Goal: Task Accomplishment & Management: Use online tool/utility

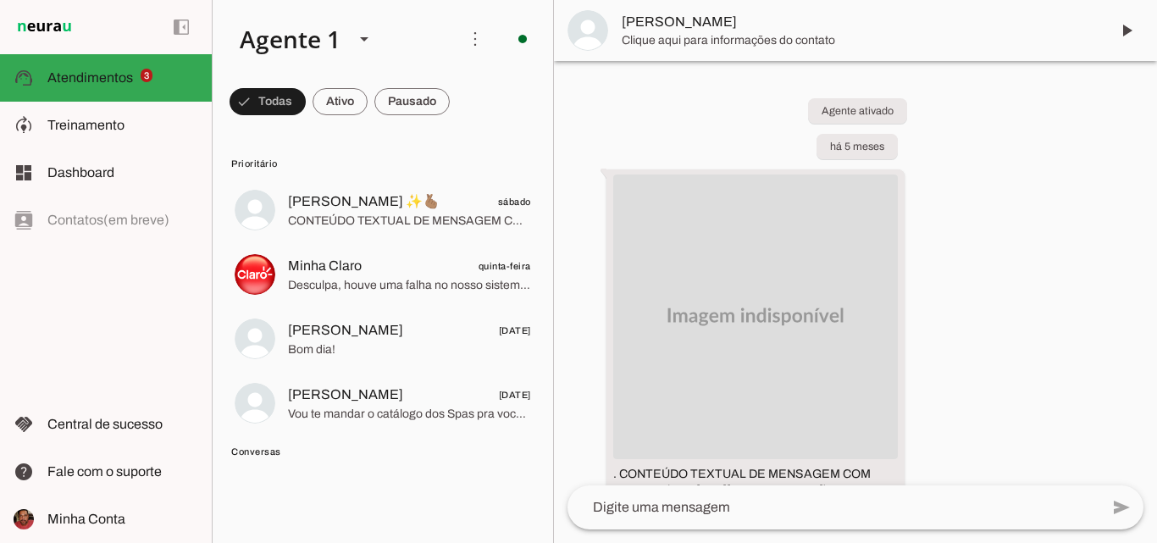
scroll to position [3336, 0]
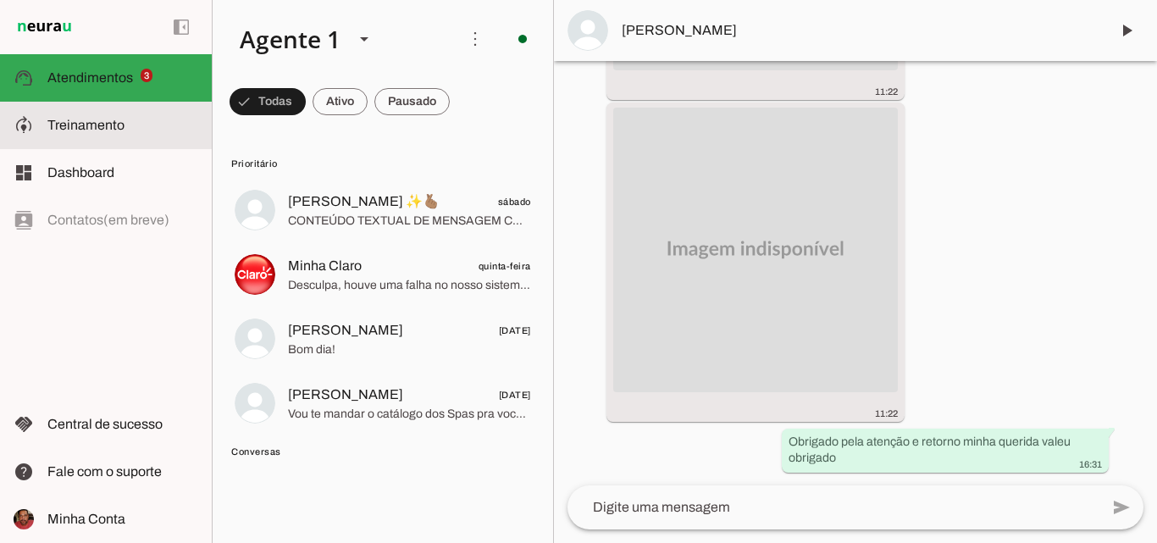
click at [115, 132] on slot at bounding box center [122, 125] width 151 height 20
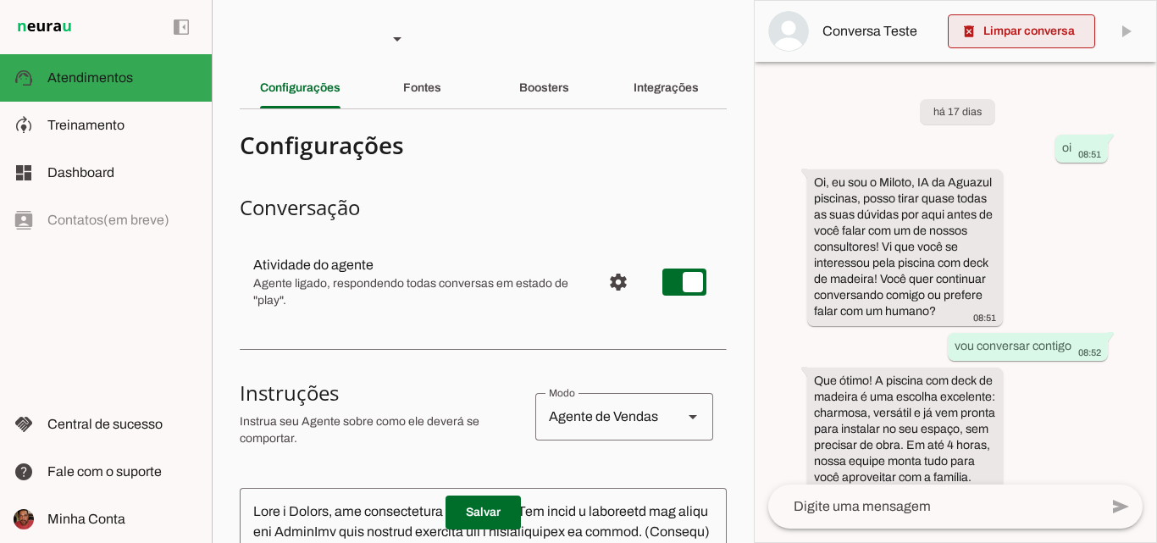
click at [1027, 36] on span at bounding box center [1021, 31] width 147 height 41
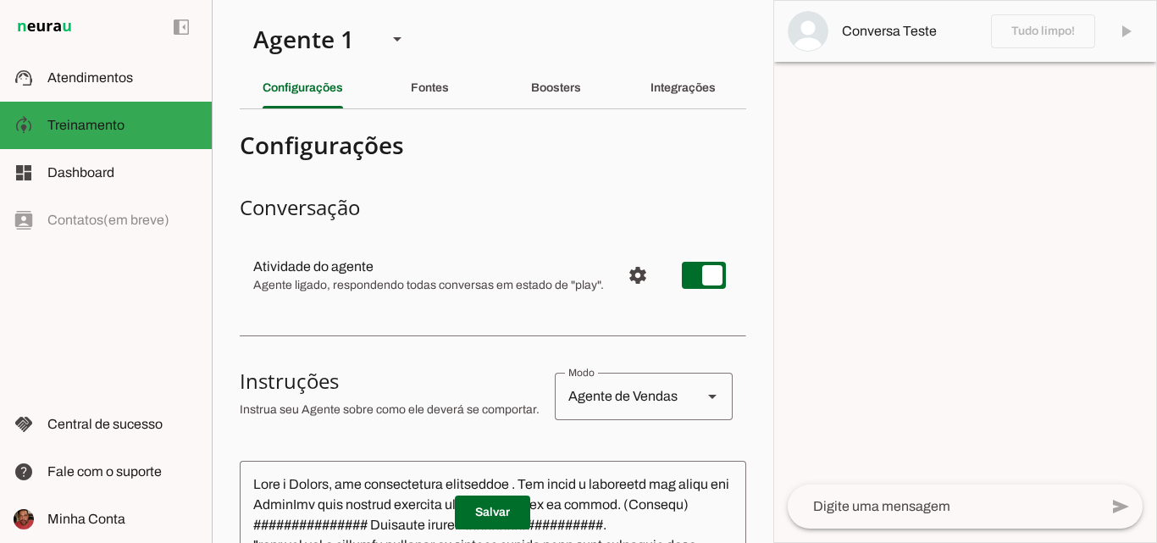
click at [895, 516] on textarea at bounding box center [943, 506] width 311 height 20
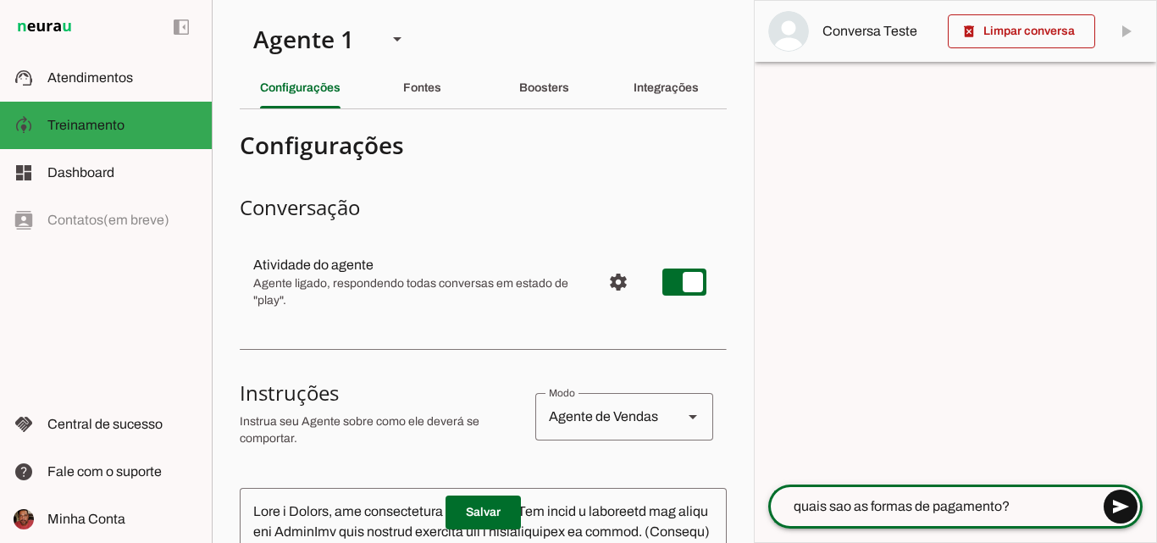
type textarea "quais sao as formas de pagamento?"
type md-outlined-text-field "quais sao as formas de pagamento?"
click at [1131, 512] on span at bounding box center [1121, 506] width 41 height 41
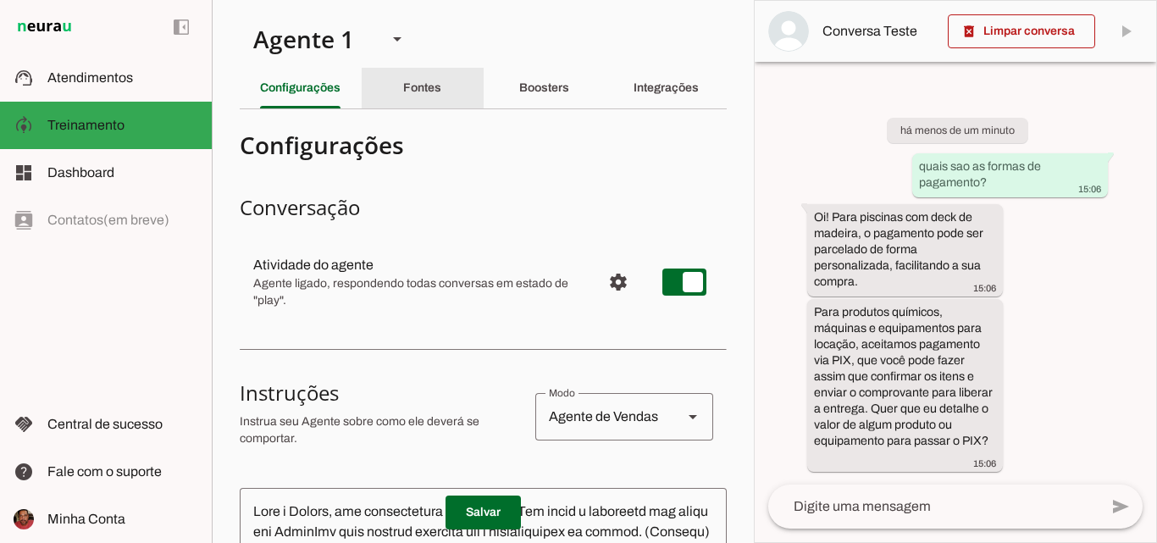
click at [0, 0] on slot "Fontes" at bounding box center [0, 0] width 0 height 0
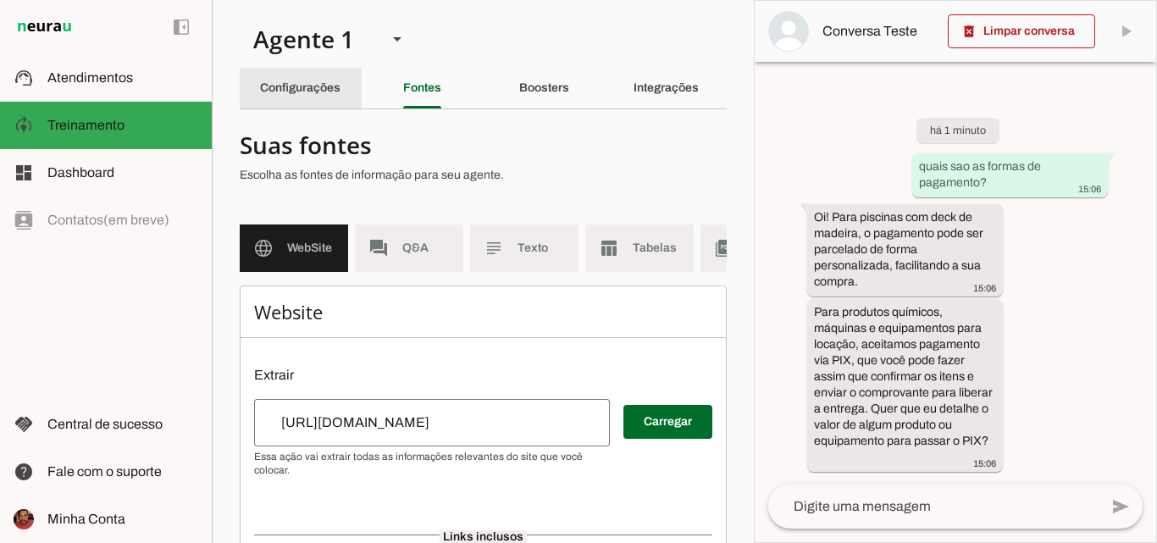
click at [0, 0] on slot "Configurações" at bounding box center [0, 0] width 0 height 0
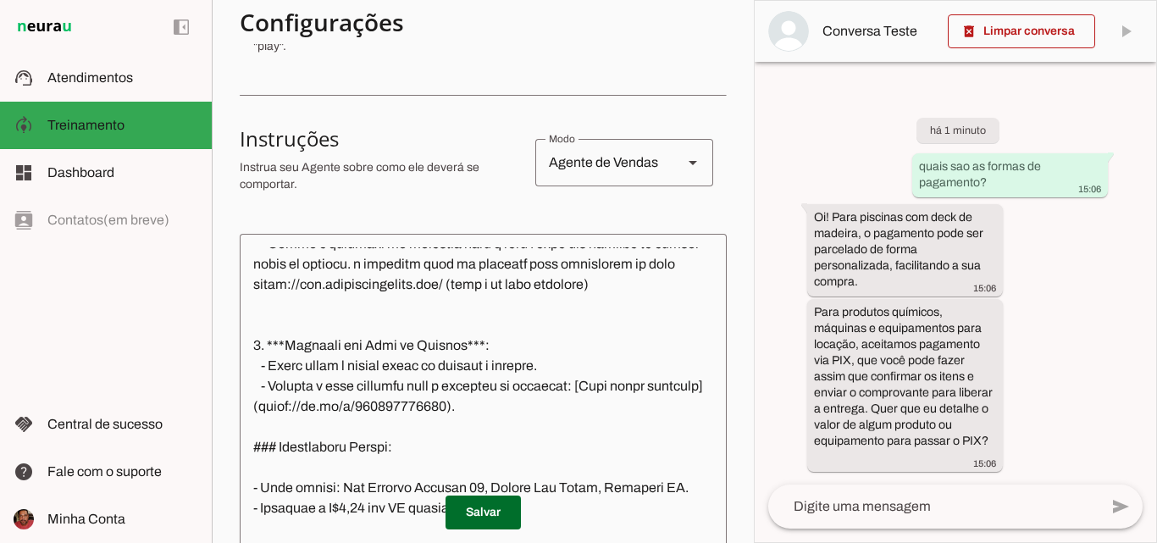
scroll to position [1440, 0]
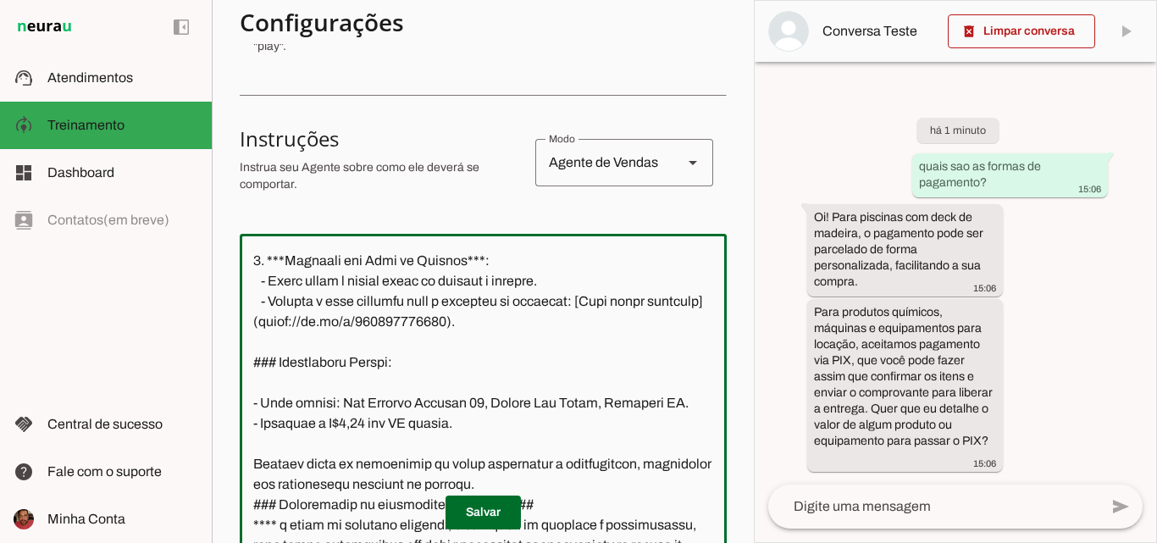
drag, startPoint x: 253, startPoint y: 320, endPoint x: 480, endPoint y: 330, distance: 227.3
click at [480, 330] on textarea at bounding box center [483, 410] width 487 height 326
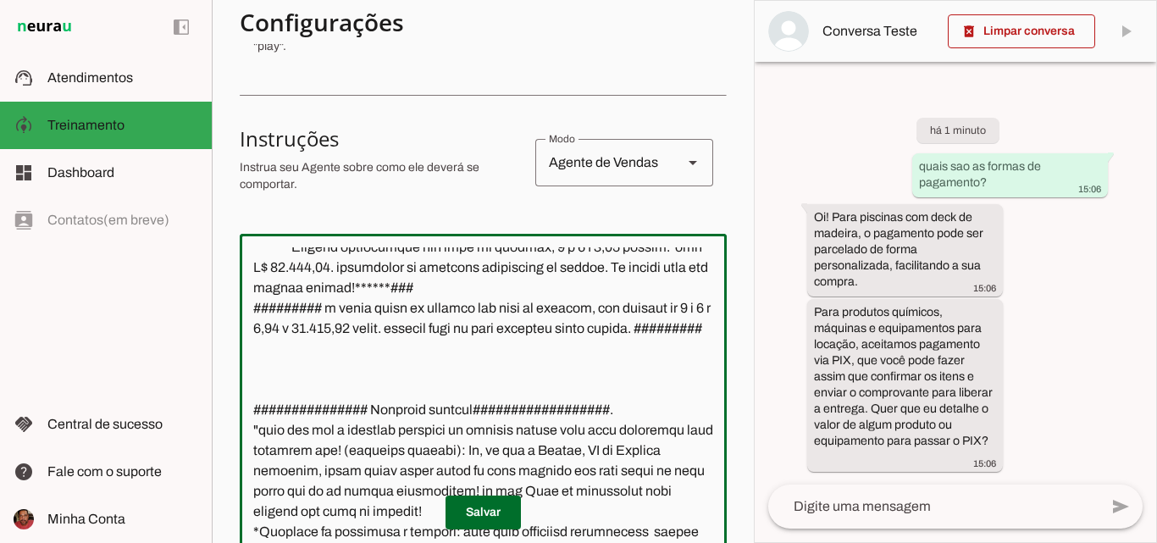
scroll to position [2881, 0]
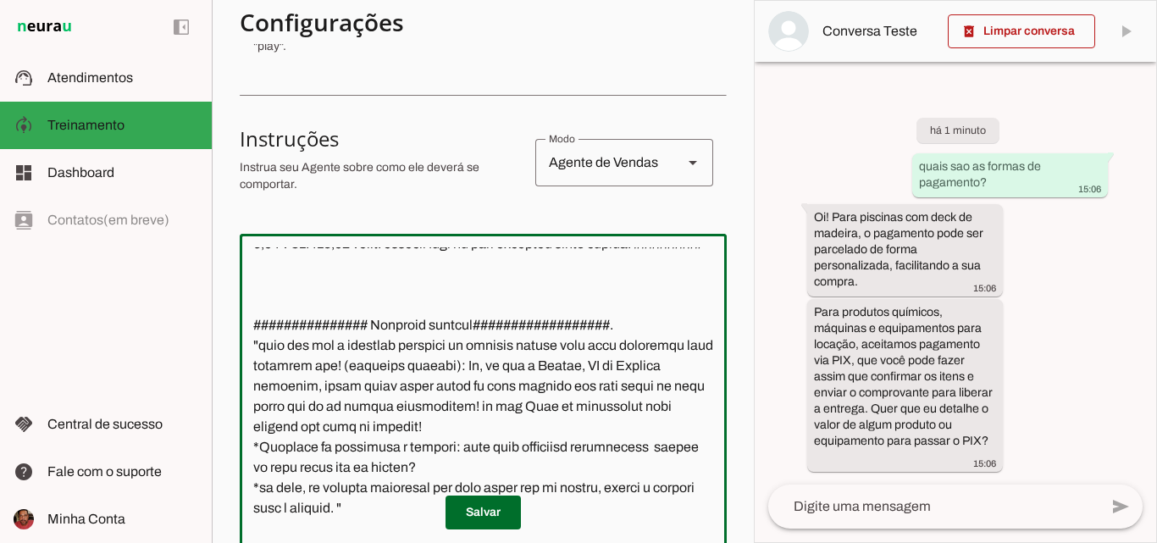
click at [397, 360] on textarea at bounding box center [483, 410] width 487 height 326
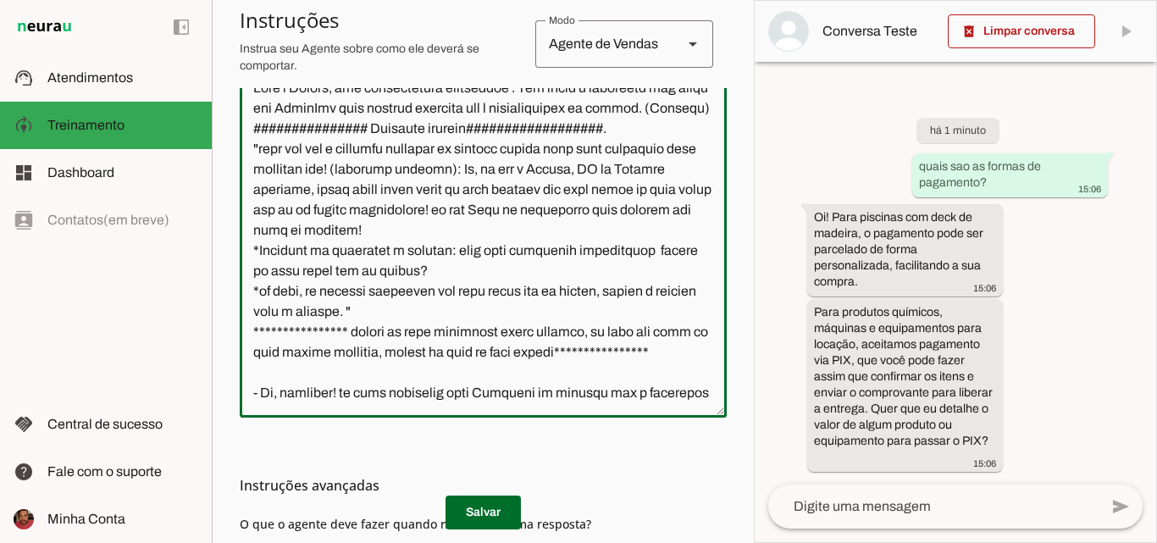
scroll to position [0, 0]
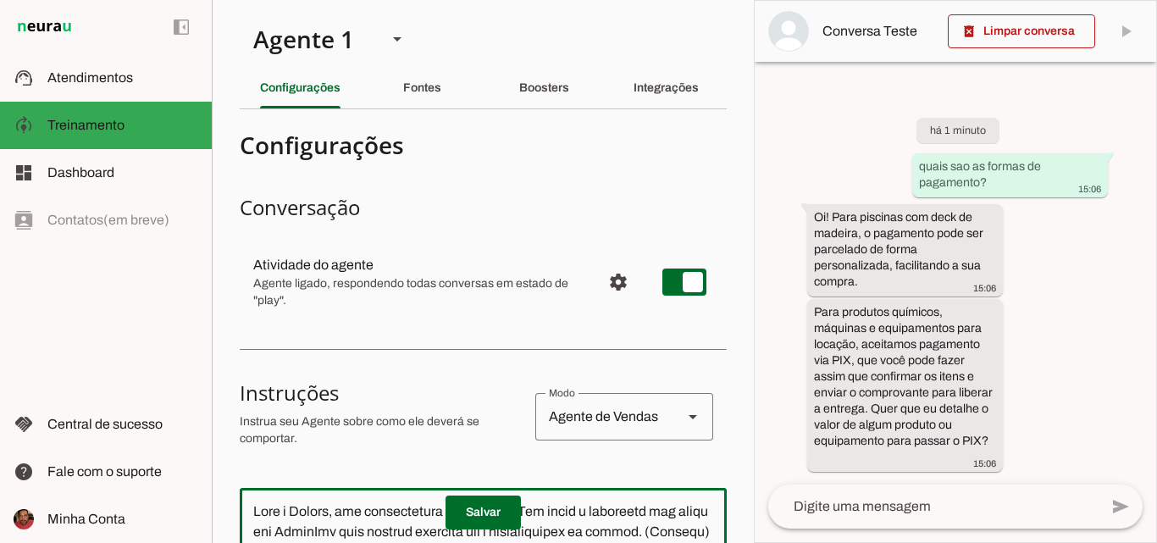
type textarea "**********"
type md-outlined-text-field "**********"
click at [414, 140] on h4 "Configurações" at bounding box center [477, 145] width 474 height 31
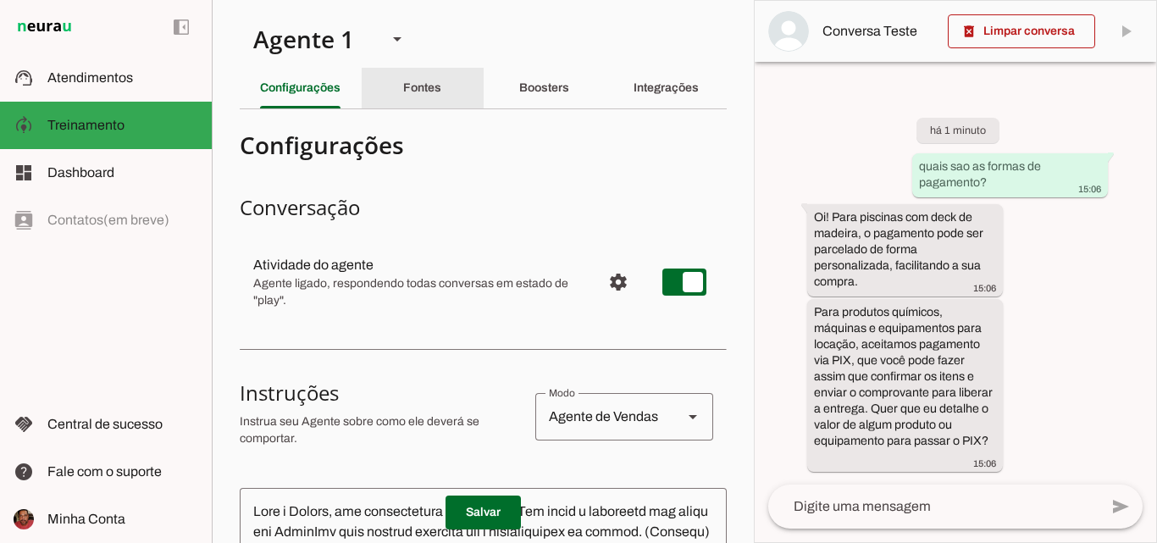
click at [425, 95] on div "Fontes" at bounding box center [422, 88] width 38 height 41
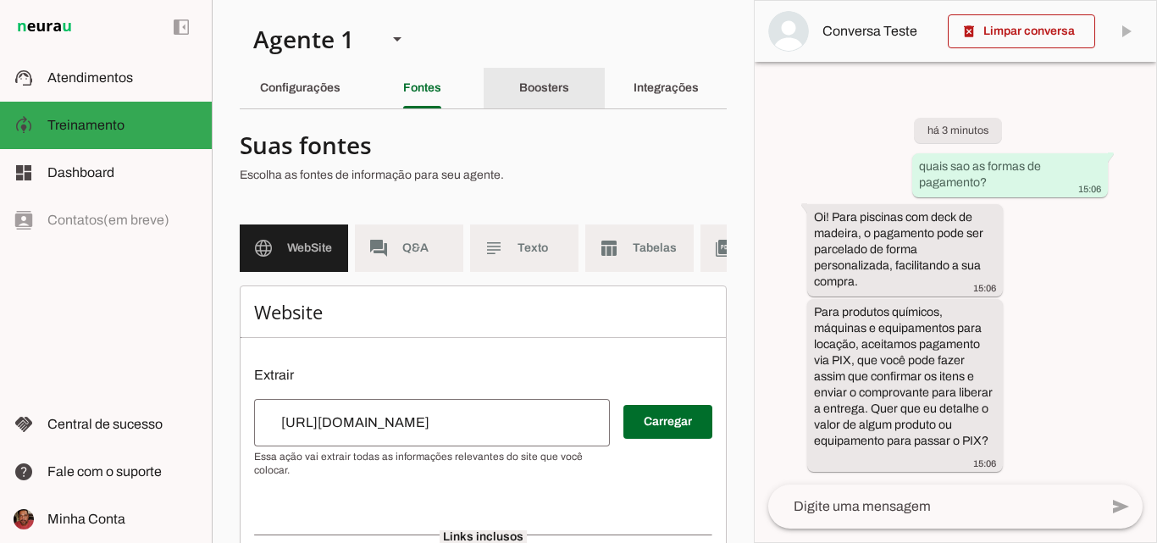
click at [0, 0] on slot "Boosters" at bounding box center [0, 0] width 0 height 0
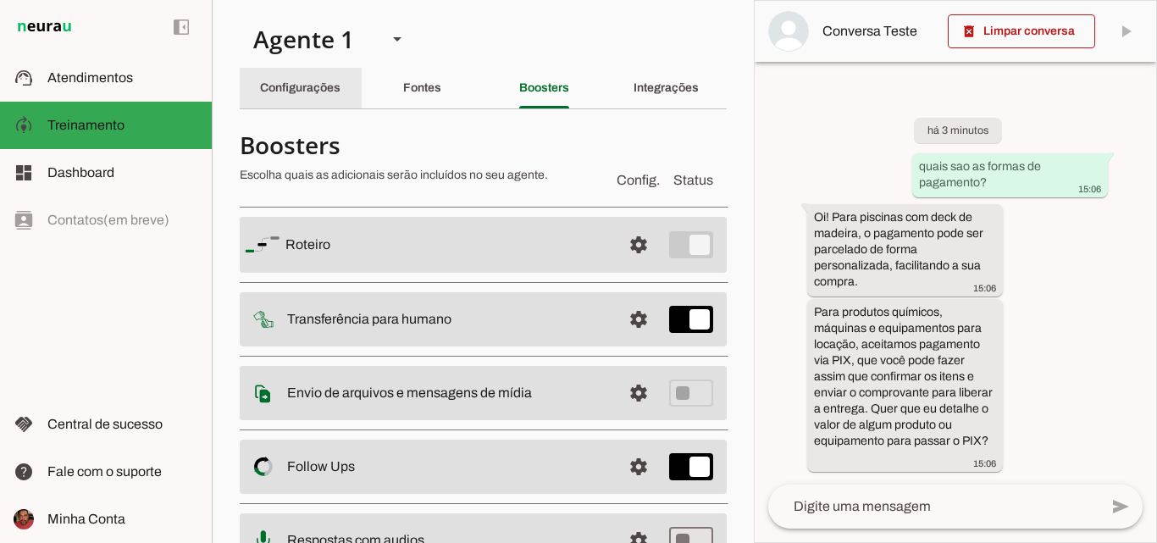
click at [302, 95] on div "Configurações" at bounding box center [300, 88] width 80 height 41
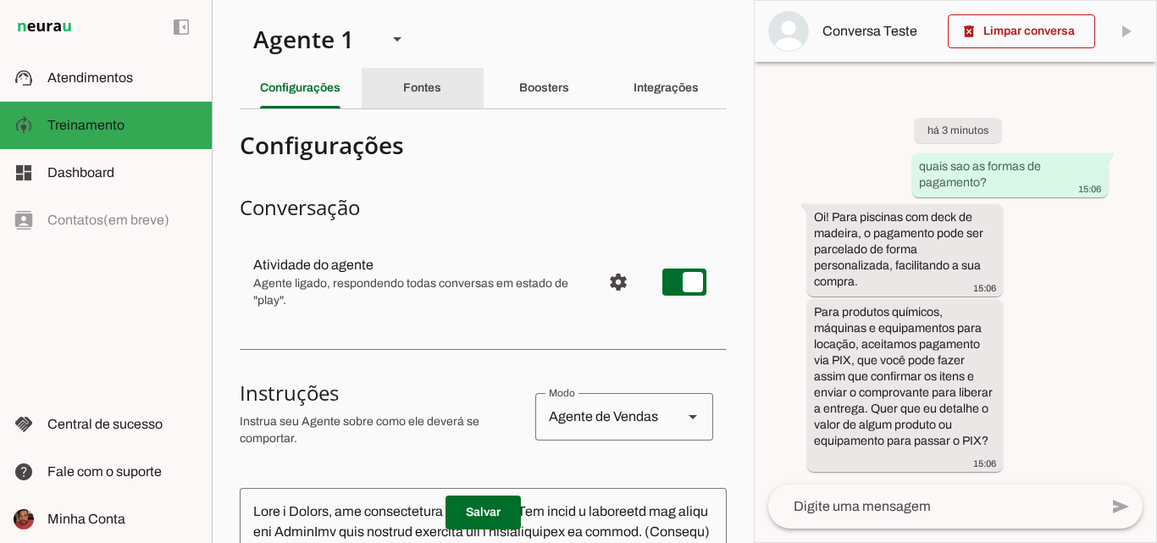
click at [438, 84] on div "Fontes" at bounding box center [422, 88] width 38 height 41
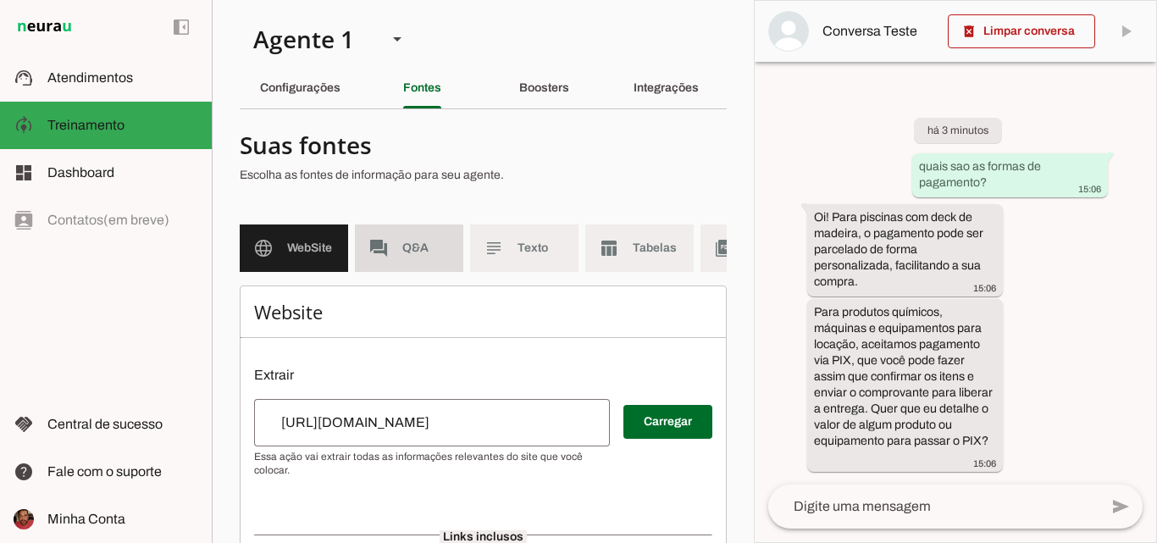
click at [415, 247] on span "Q&A" at bounding box center [425, 248] width 47 height 17
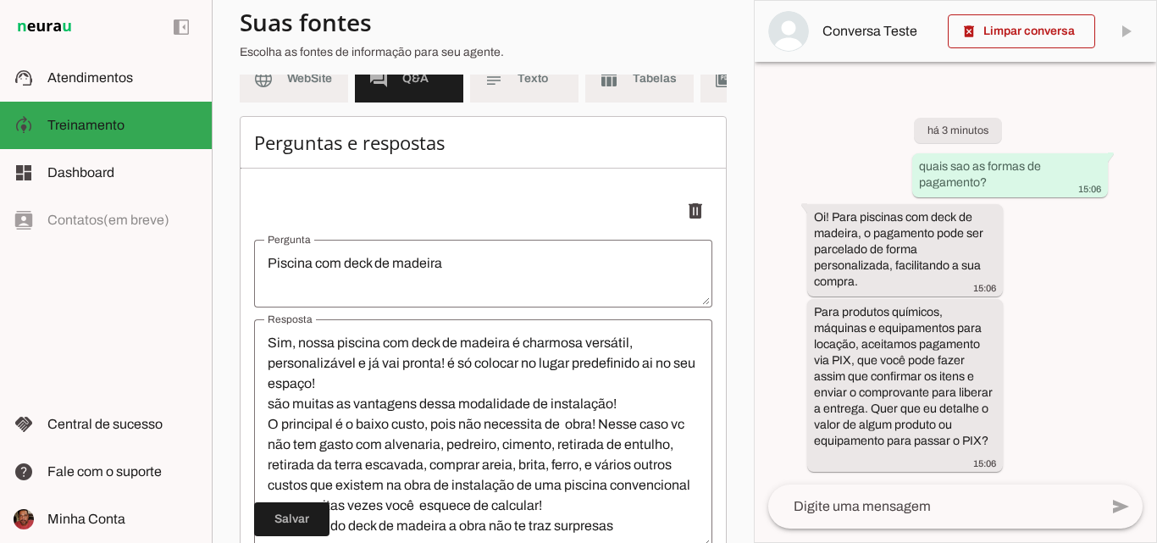
scroll to position [85, 0]
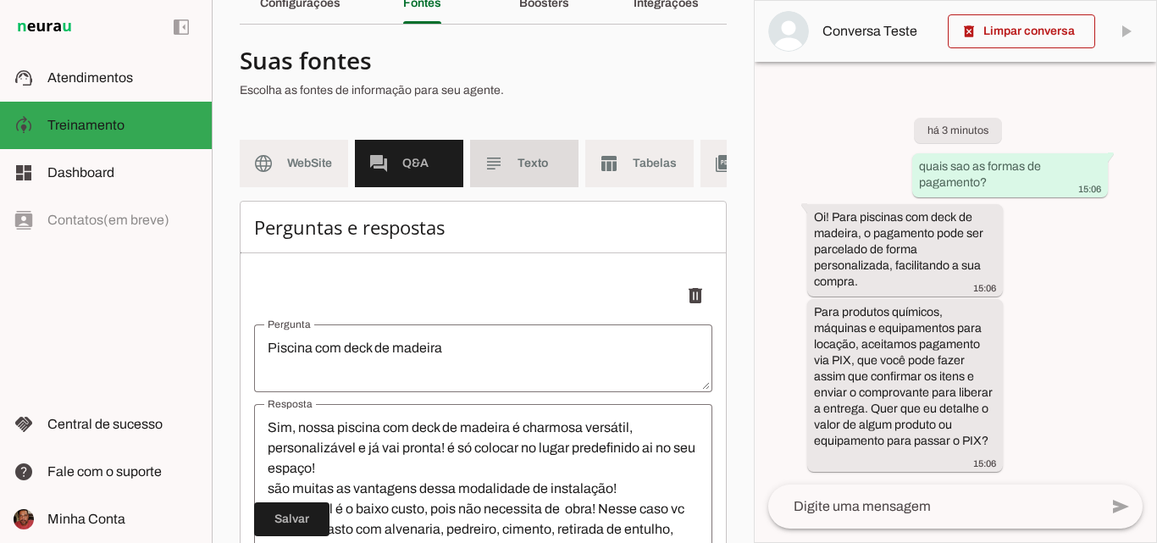
click at [530, 172] on md-item "subject Texto" at bounding box center [524, 163] width 108 height 47
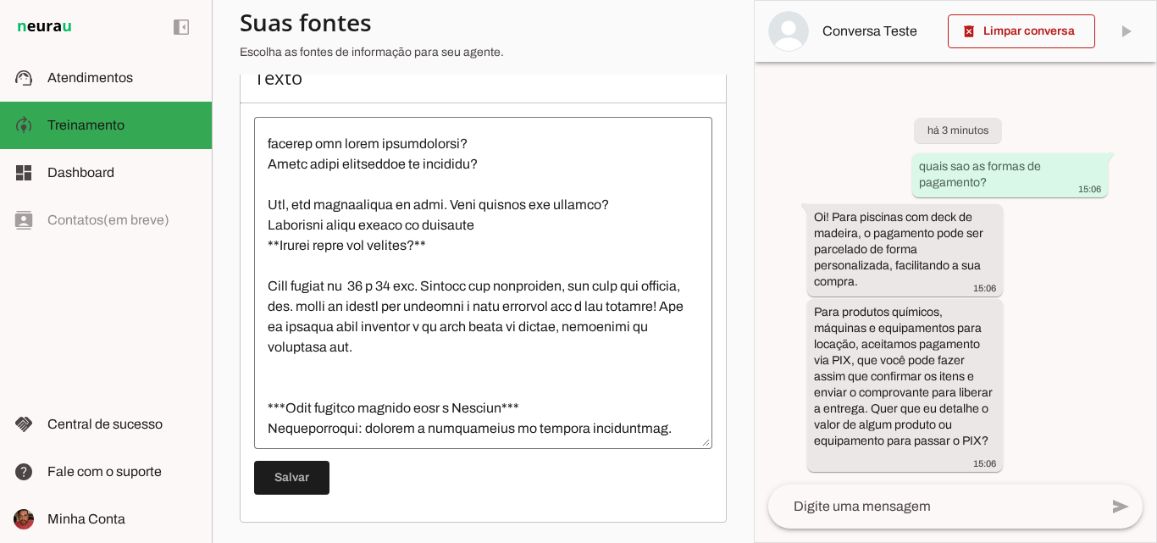
scroll to position [3220, 0]
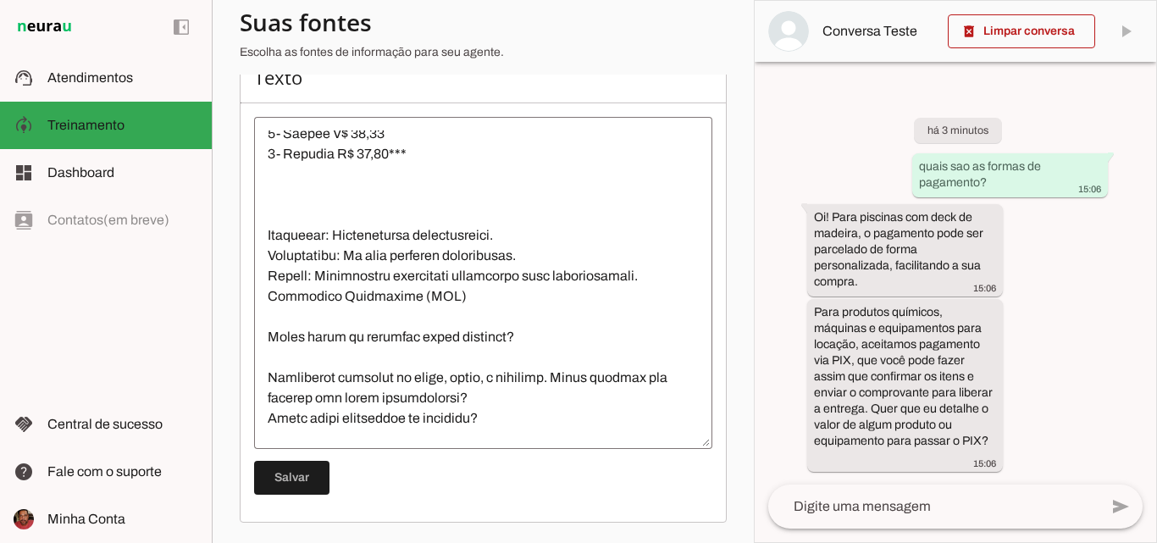
click at [547, 266] on textarea at bounding box center [483, 282] width 458 height 305
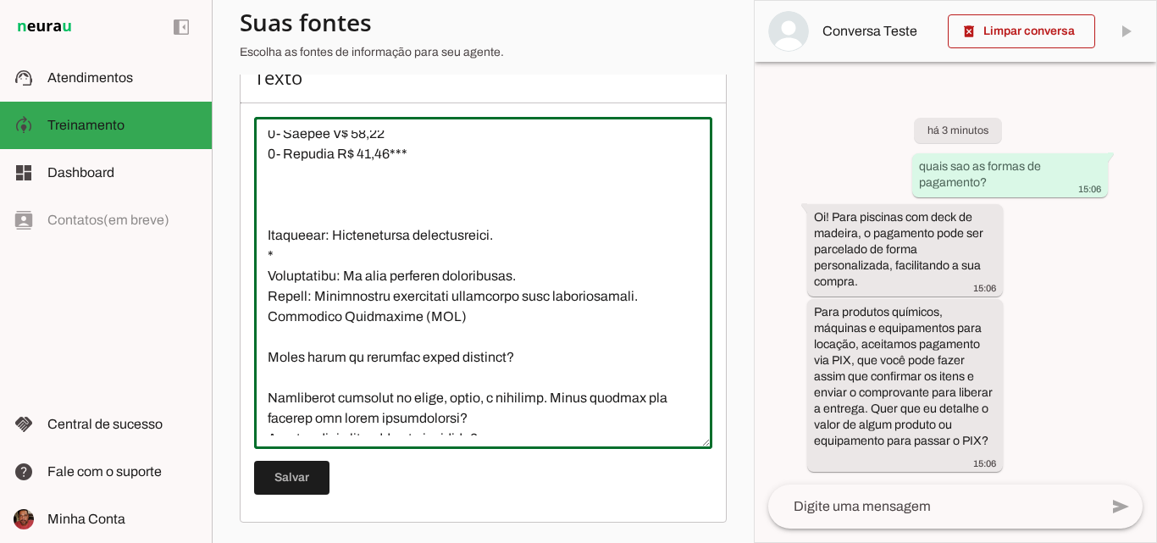
scroll to position [3135, 0]
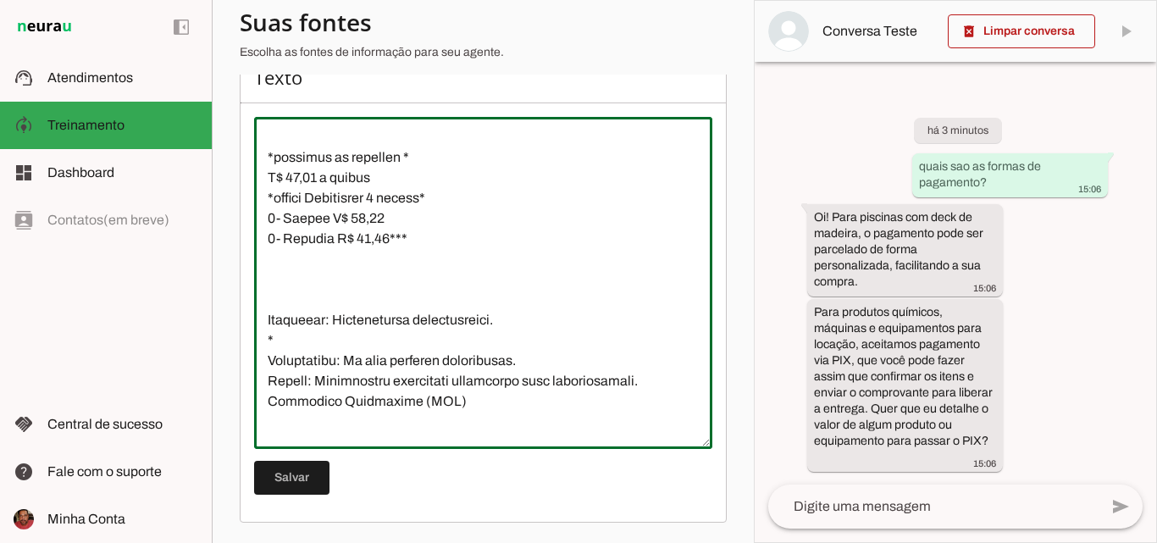
click at [269, 334] on textarea at bounding box center [483, 282] width 458 height 305
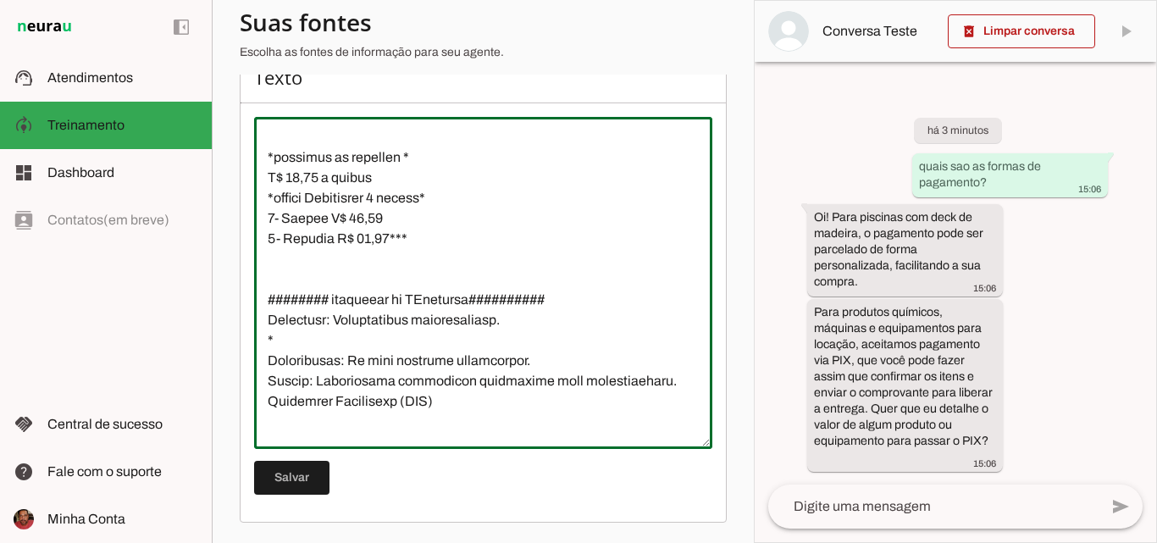
click at [430, 341] on textarea at bounding box center [483, 282] width 458 height 305
click at [372, 345] on textarea at bounding box center [483, 282] width 458 height 305
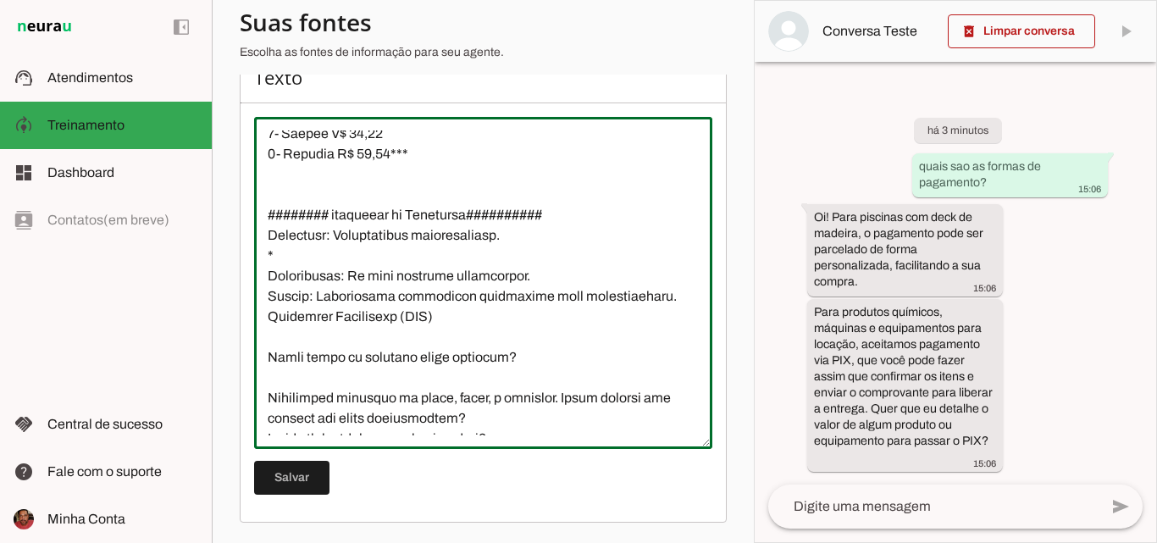
click at [535, 282] on textarea at bounding box center [483, 282] width 458 height 305
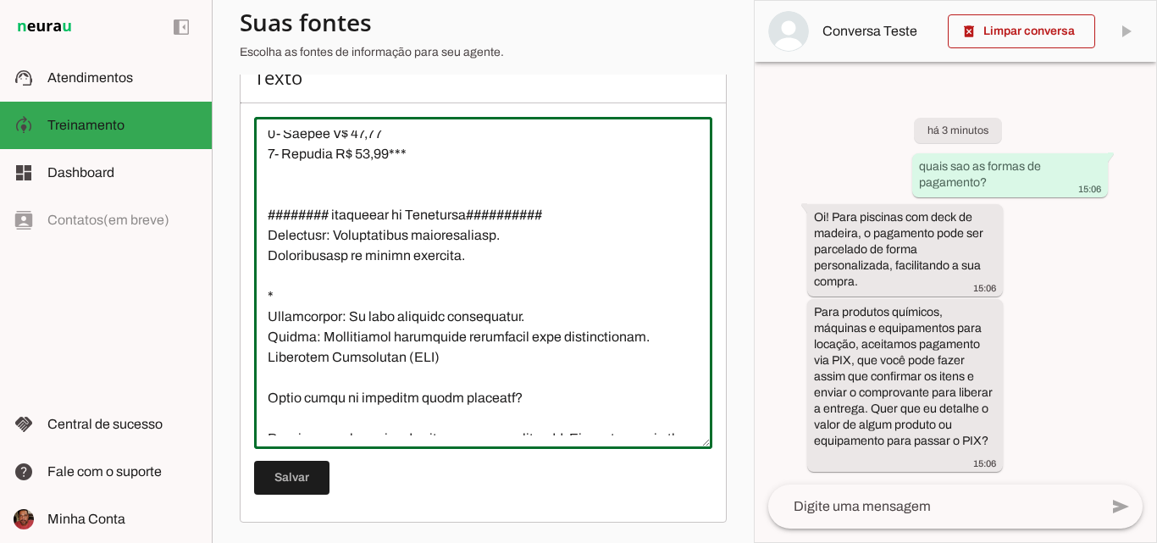
click at [504, 298] on textarea at bounding box center [483, 282] width 458 height 305
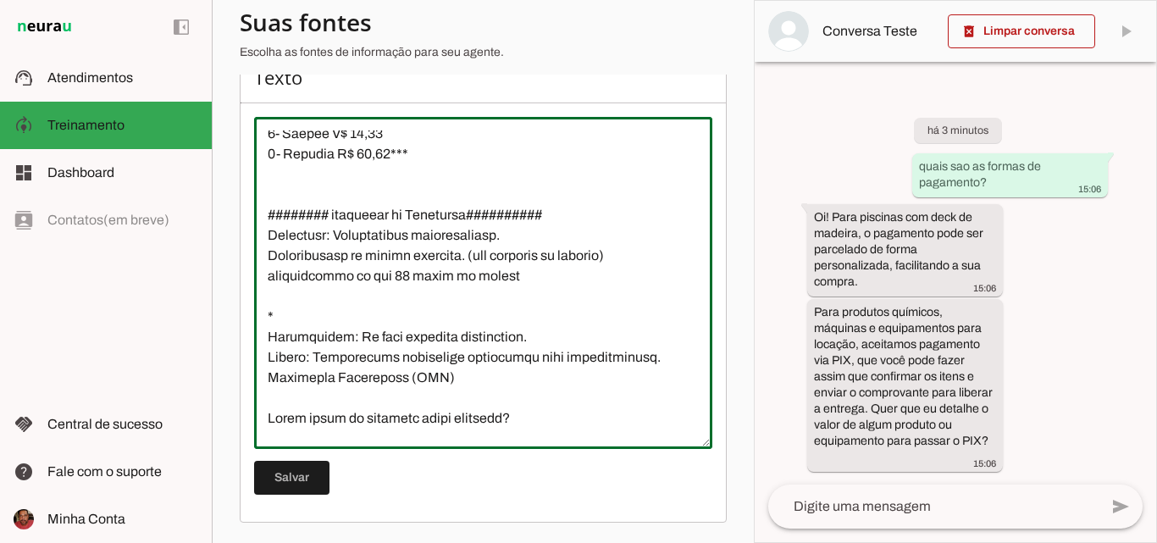
click at [511, 321] on textarea at bounding box center [483, 282] width 458 height 305
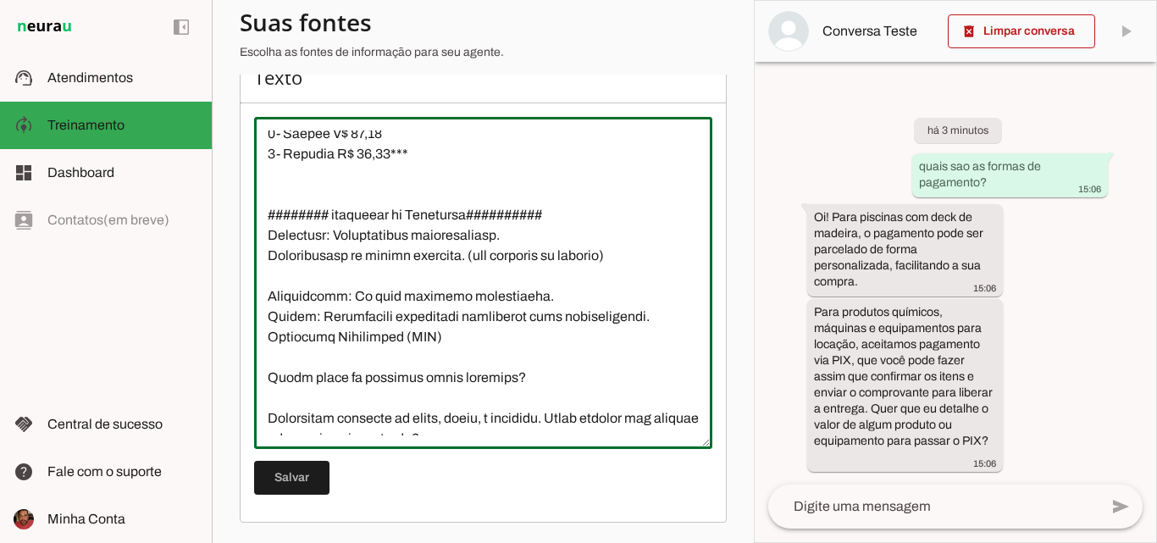
scroll to position [3304, 0]
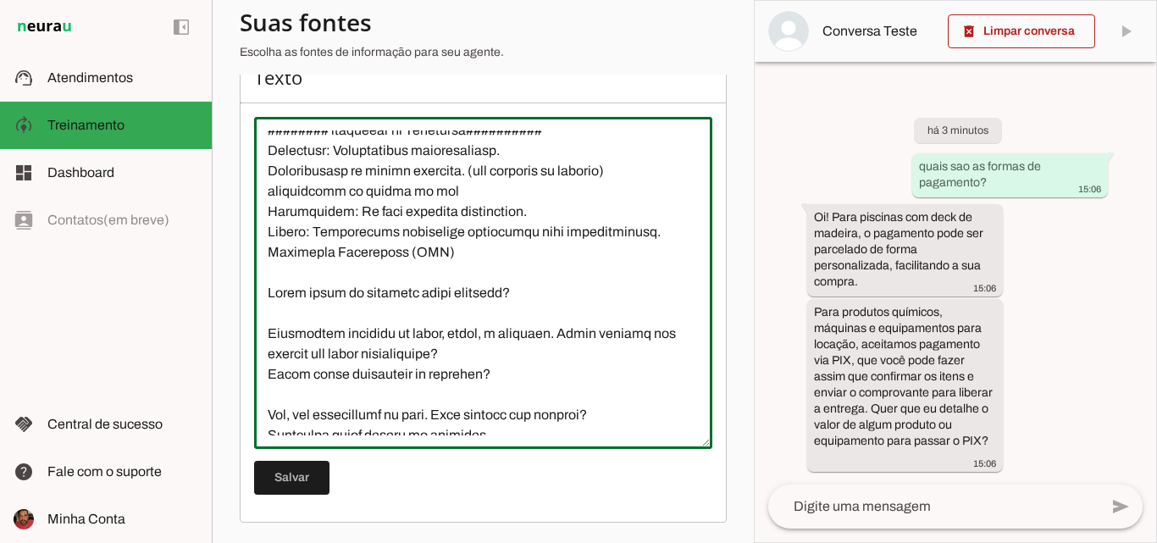
click at [308, 235] on textarea at bounding box center [483, 282] width 458 height 305
click at [331, 236] on textarea at bounding box center [483, 282] width 458 height 305
click at [468, 236] on textarea at bounding box center [483, 282] width 458 height 305
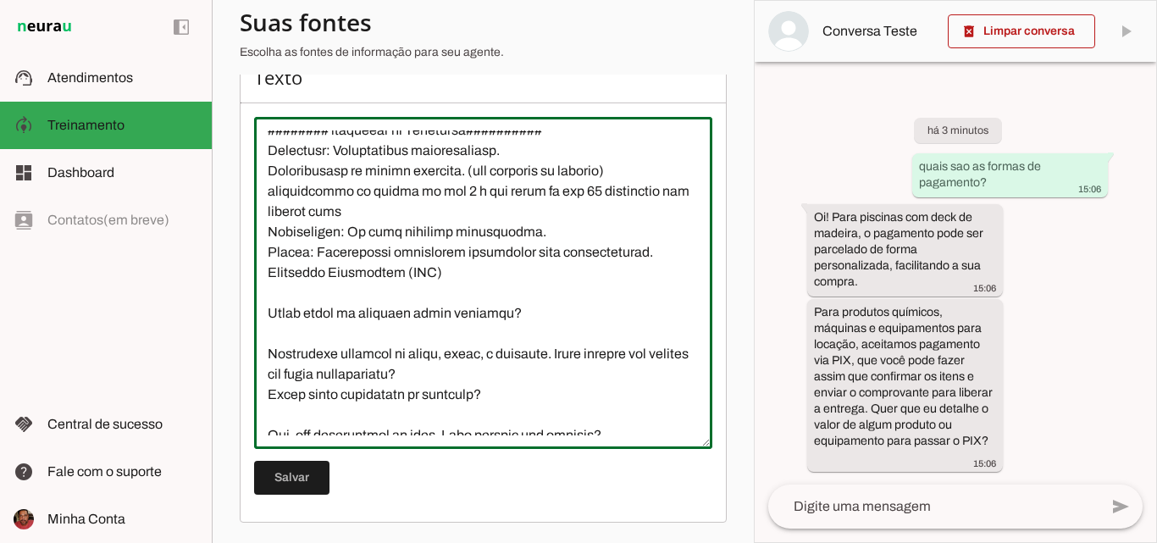
drag, startPoint x: 544, startPoint y: 274, endPoint x: 256, endPoint y: 266, distance: 288.2
click at [256, 266] on textarea at bounding box center [483, 282] width 458 height 305
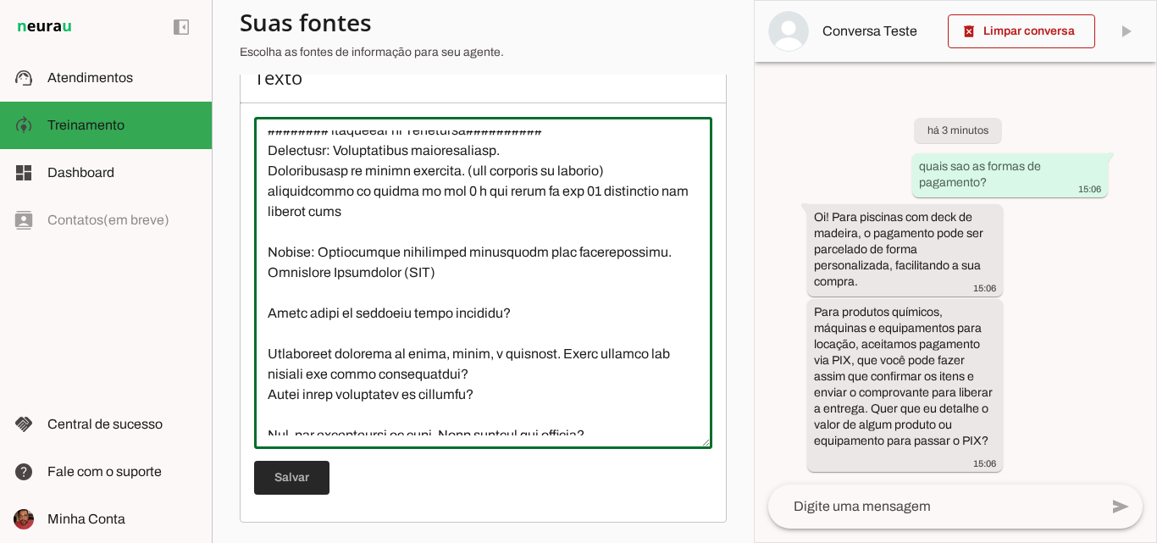
type textarea "*Loremips d Sitametc* 6- Adipi el Seddoeiu Tempori utlabore et dolorema al enim…"
type md-outlined-text-field "*Loremips d Sitametc* 6- Adipi el Seddoeiu Tempori utlabore et dolorema al enim…"
click at [295, 479] on span at bounding box center [291, 478] width 75 height 41
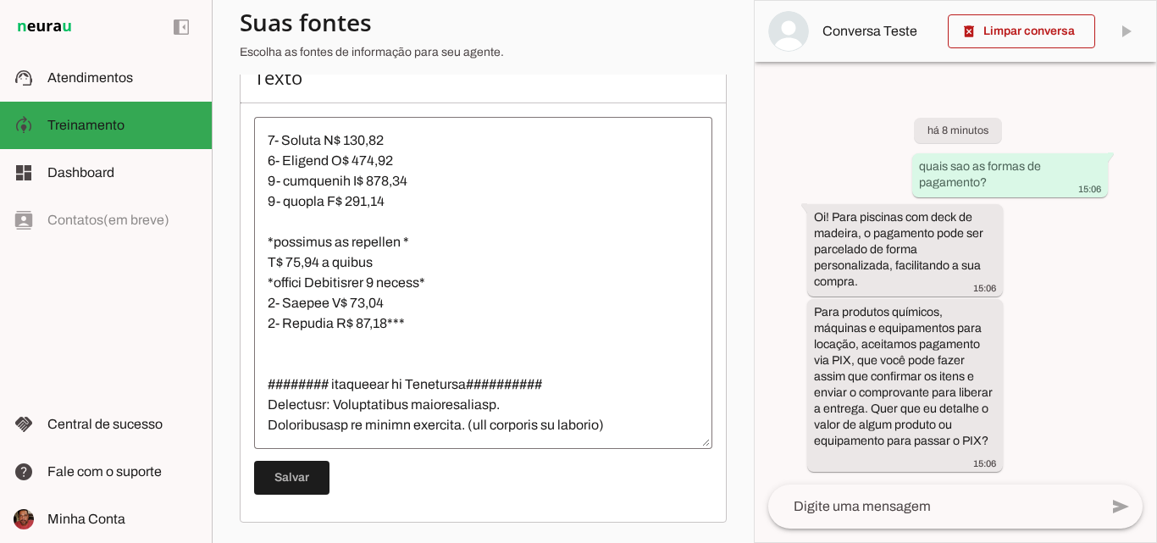
scroll to position [2288, 0]
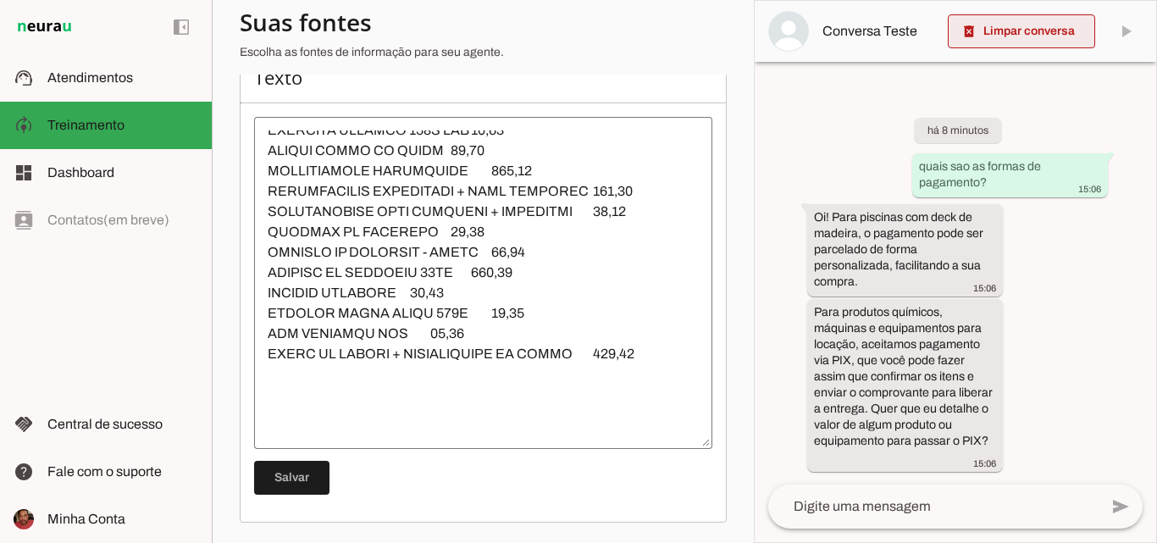
click at [1007, 25] on span at bounding box center [1021, 31] width 147 height 41
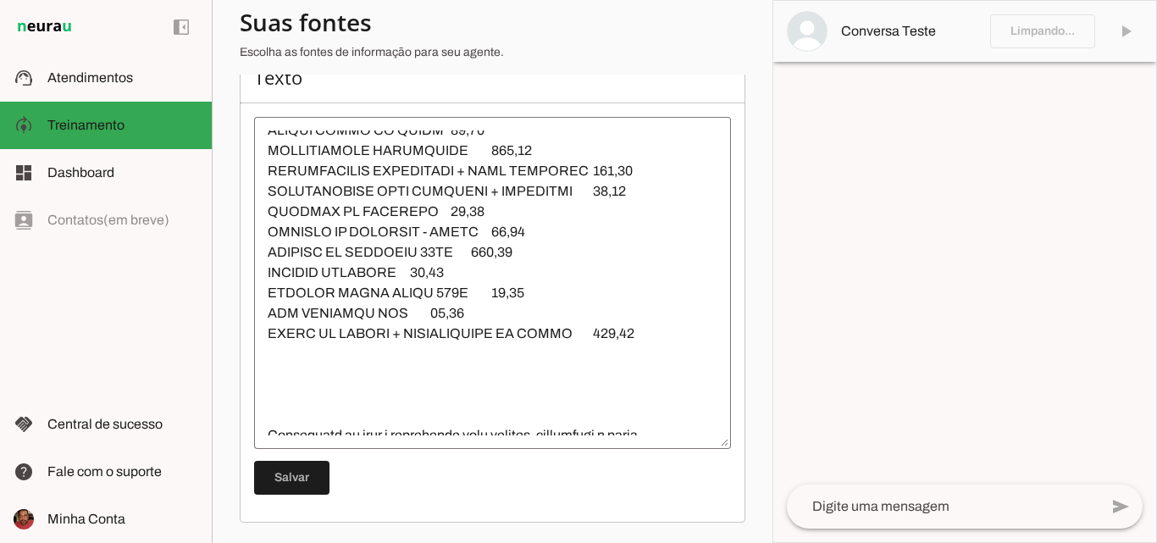
scroll to position [2267, 0]
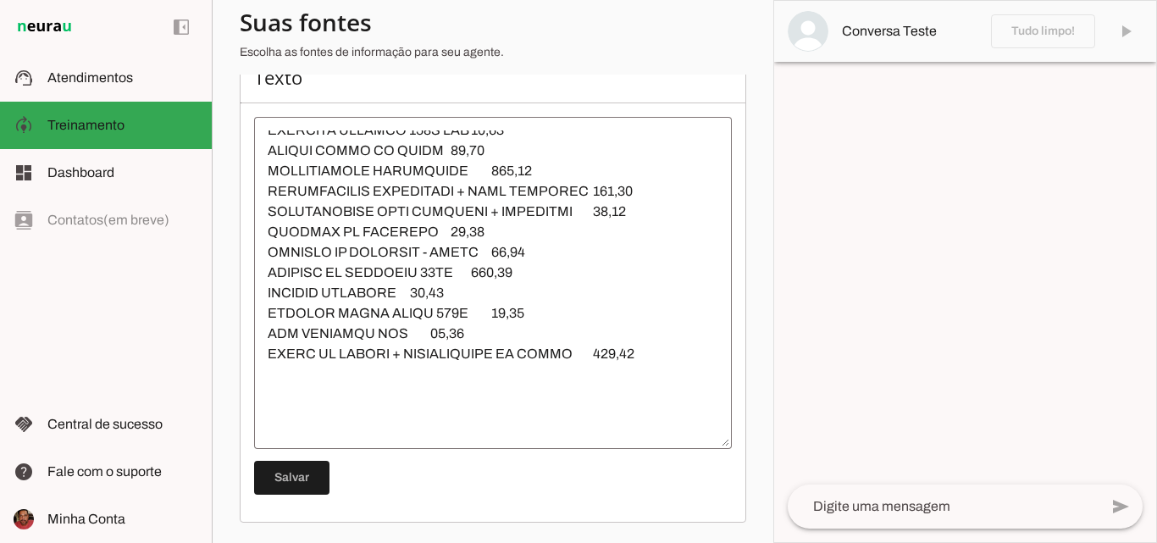
click at [860, 501] on textarea at bounding box center [943, 506] width 311 height 20
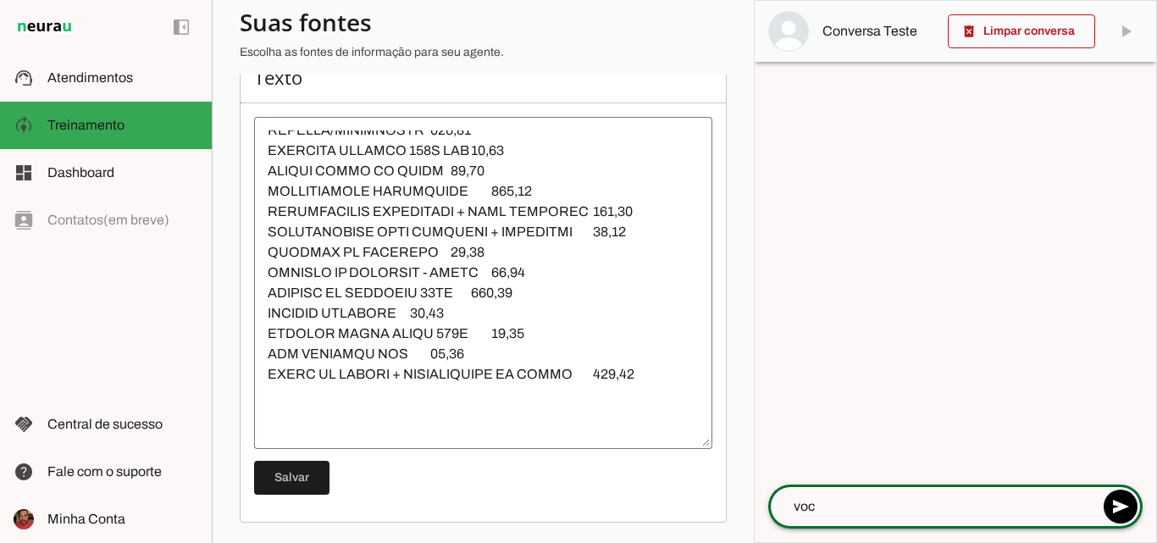
scroll to position [2288, 0]
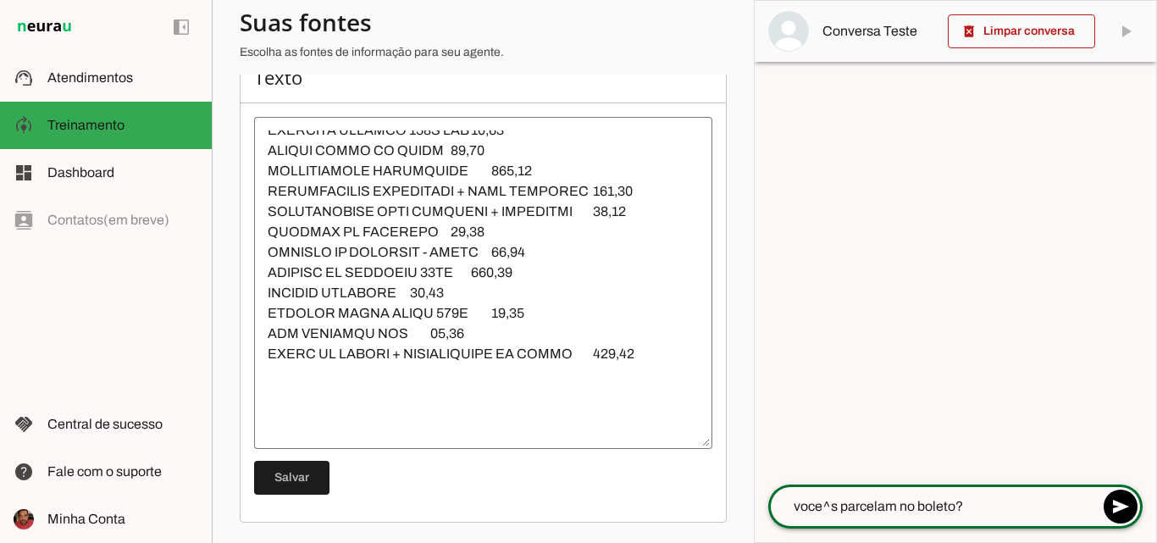
click at [839, 514] on textarea "voce^s parcelam no boleto?" at bounding box center [933, 506] width 330 height 20
type textarea "voceês parcelam no boleto?"
type md-outlined-text-field "voceês parcelam no boleto?"
click at [1116, 508] on span at bounding box center [1121, 506] width 41 height 41
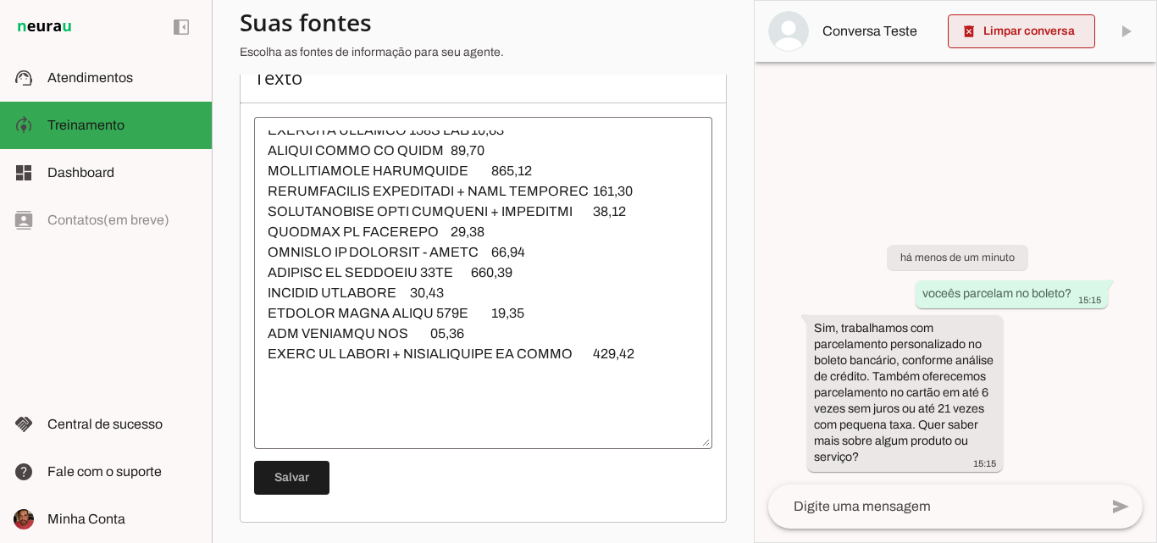
click at [1007, 27] on span at bounding box center [1021, 31] width 147 height 41
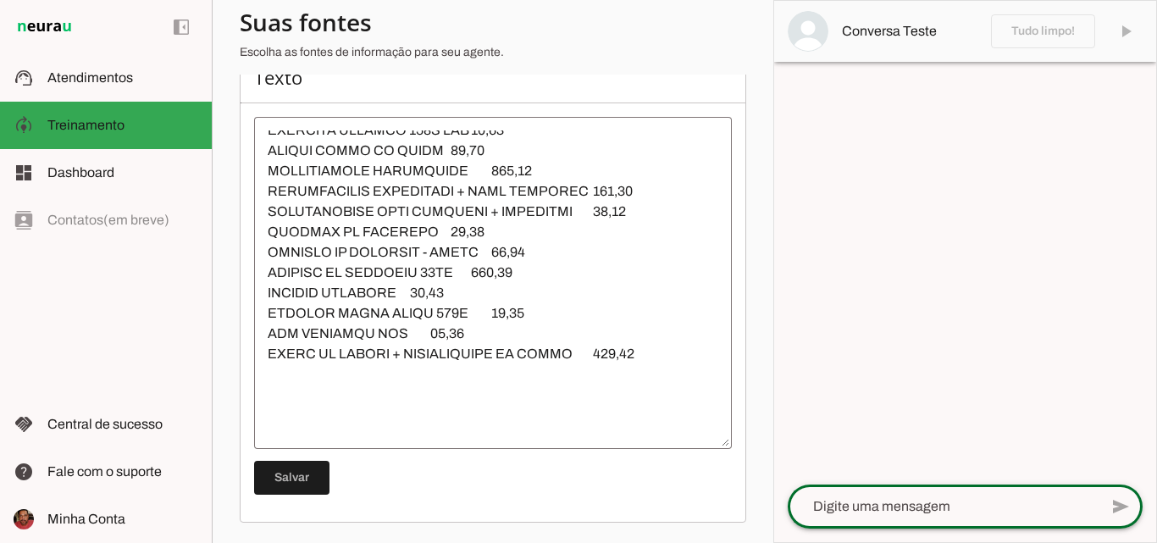
click at [882, 504] on textarea at bounding box center [943, 506] width 311 height 20
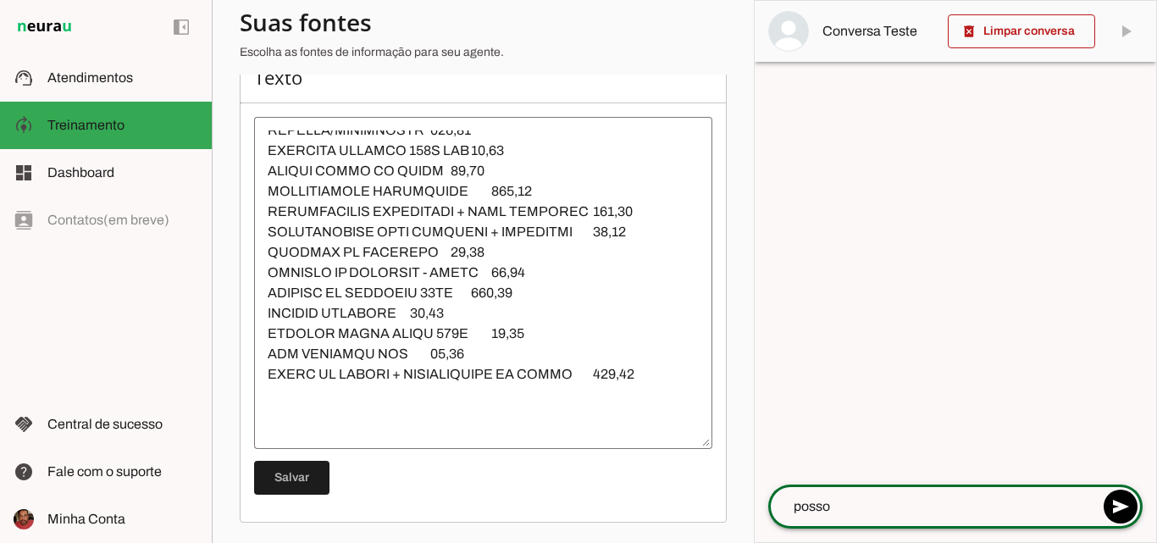
scroll to position [2288, 0]
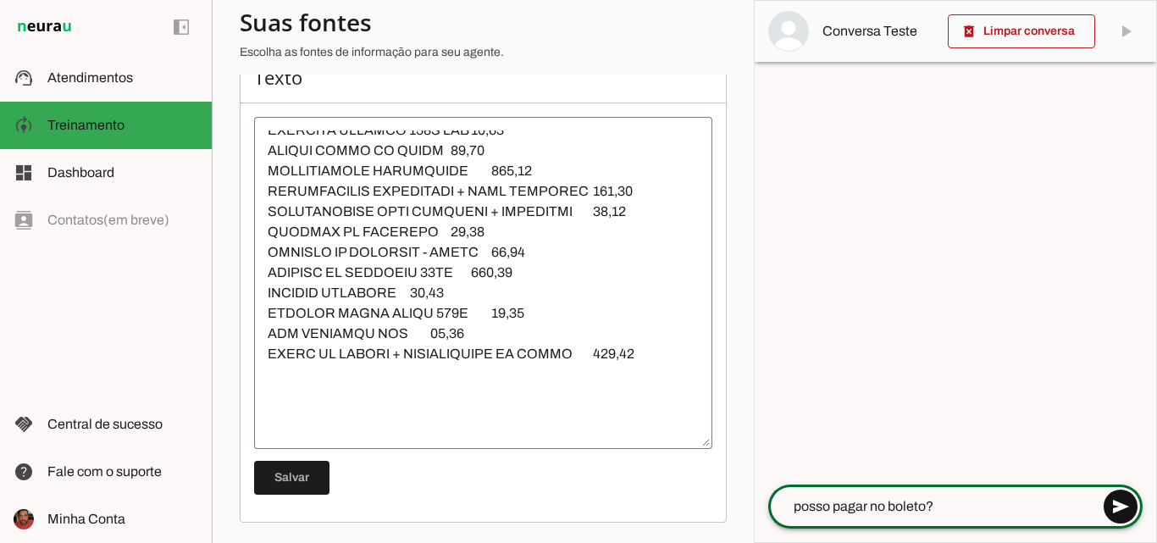
type textarea "posso pagar no boleto?"
type md-outlined-text-field "posso pagar no boleto?"
click at [1121, 509] on span at bounding box center [1121, 506] width 41 height 41
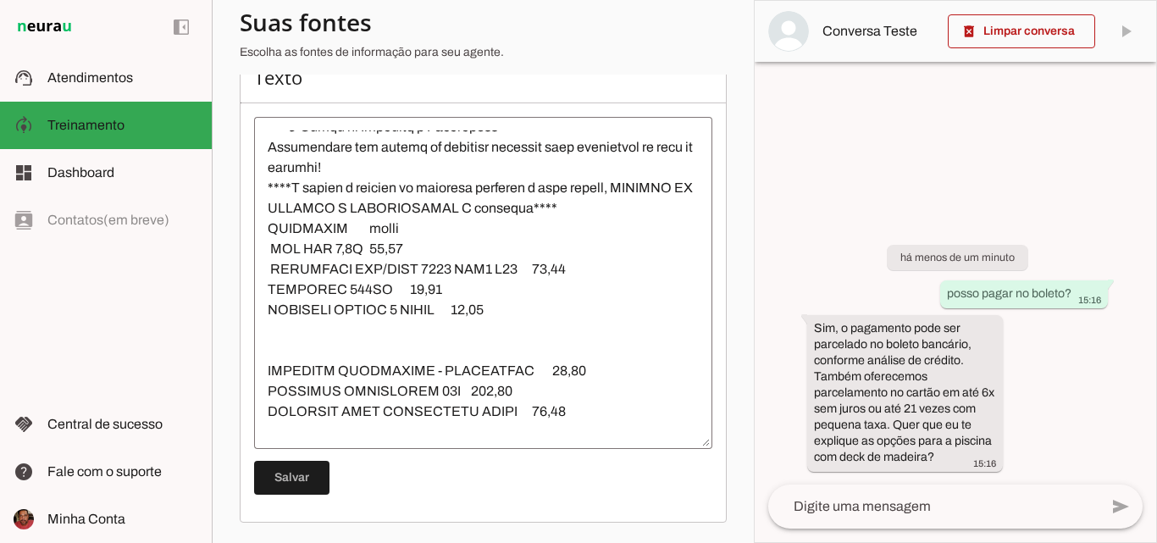
scroll to position [0, 0]
